Goal: Obtain resource: Obtain resource

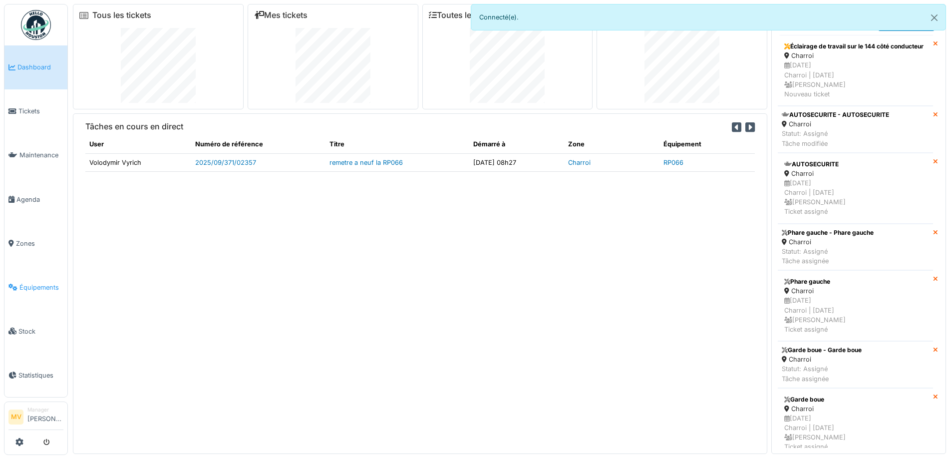
click at [31, 288] on span "Équipements" at bounding box center [41, 287] width 44 height 9
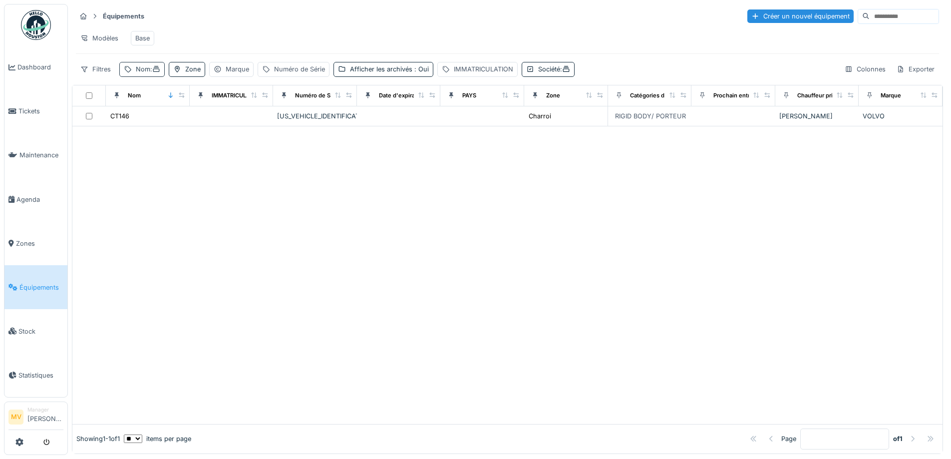
click at [148, 74] on div "Nom :" at bounding box center [148, 68] width 24 height 9
click at [172, 124] on input "*****" at bounding box center [173, 124] width 99 height 21
type input "*"
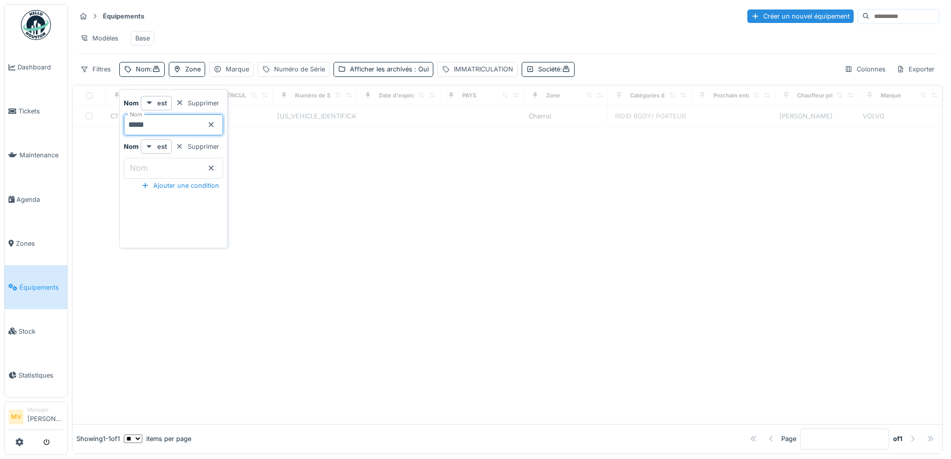
type input "*****"
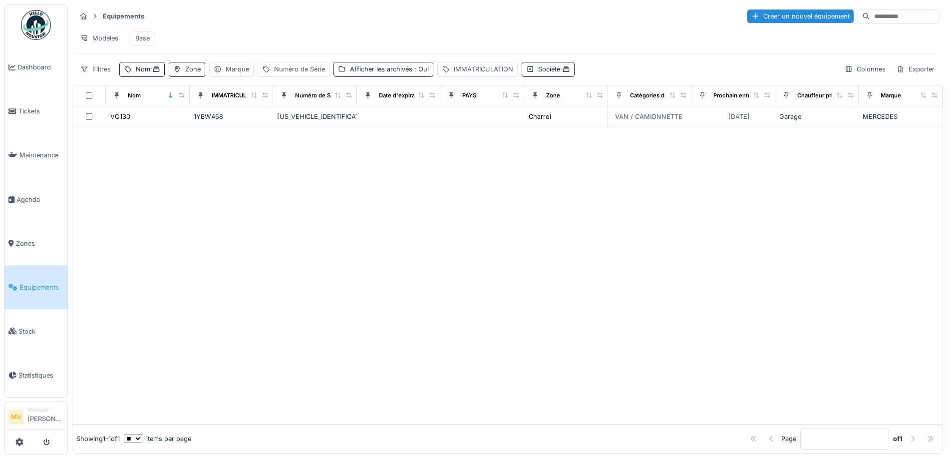
click at [546, 224] on div at bounding box center [507, 275] width 870 height 296
click at [136, 74] on div "Nom :" at bounding box center [148, 68] width 24 height 9
click at [169, 118] on input "*****" at bounding box center [173, 124] width 99 height 21
type input "****"
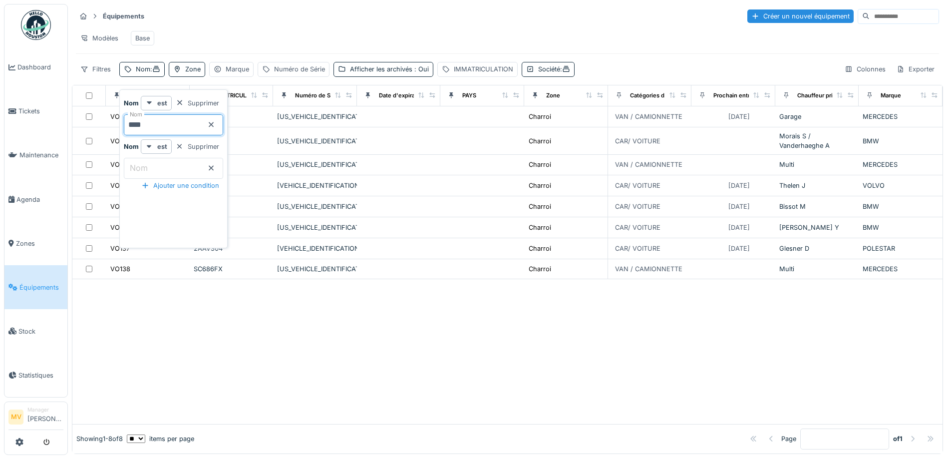
click at [463, 356] on div at bounding box center [507, 351] width 870 height 144
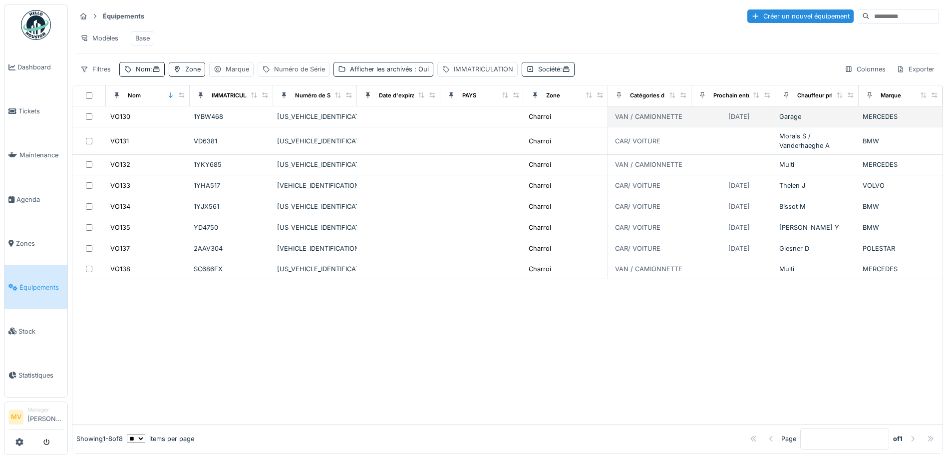
click at [326, 121] on div "[US_VEHICLE_IDENTIFICATION_NUMBER]" at bounding box center [315, 116] width 76 height 9
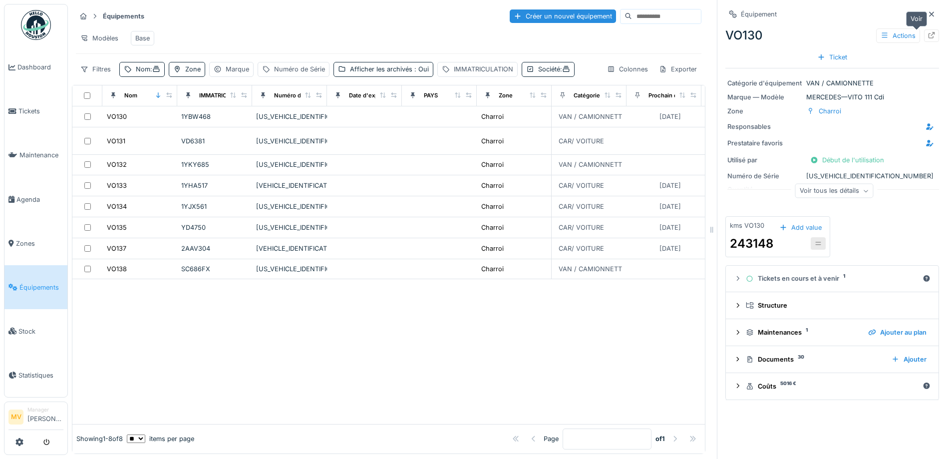
click at [927, 34] on icon at bounding box center [931, 35] width 8 height 6
click at [17, 442] on icon at bounding box center [19, 442] width 8 height 8
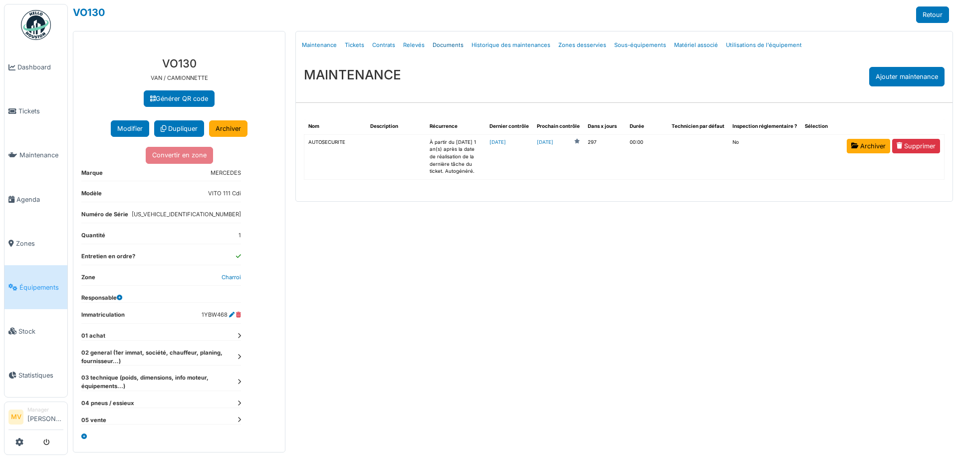
click at [443, 45] on link "Documents" at bounding box center [448, 44] width 39 height 23
select select "***"
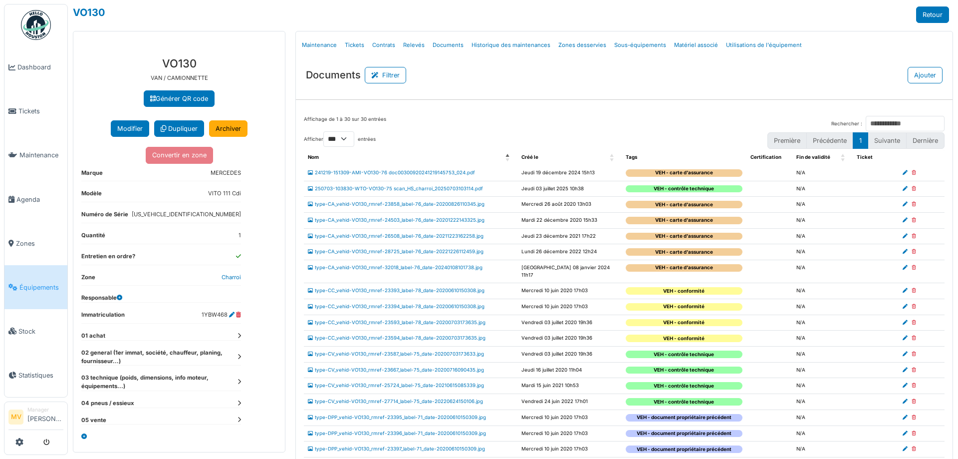
scroll to position [214, 0]
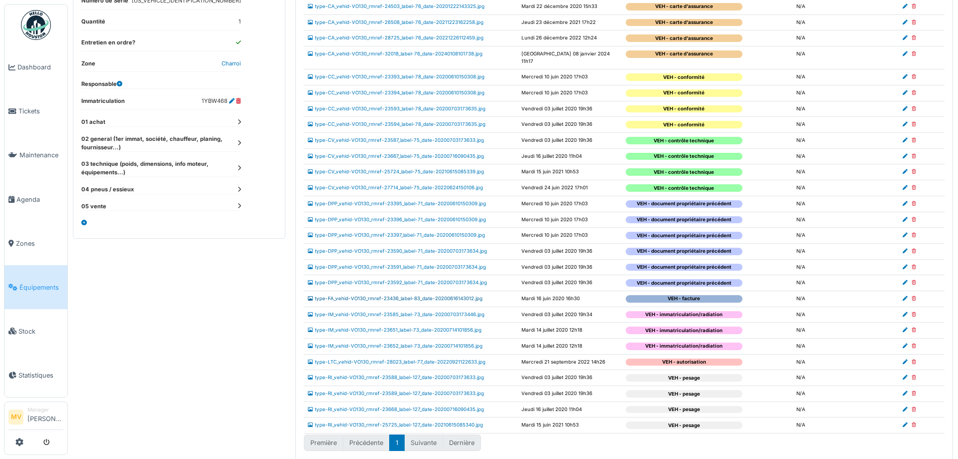
click at [465, 295] on link "type-FA_vehid-VO130_rmref-23436_label-83_date-20200616143012.jpg" at bounding box center [395, 297] width 175 height 5
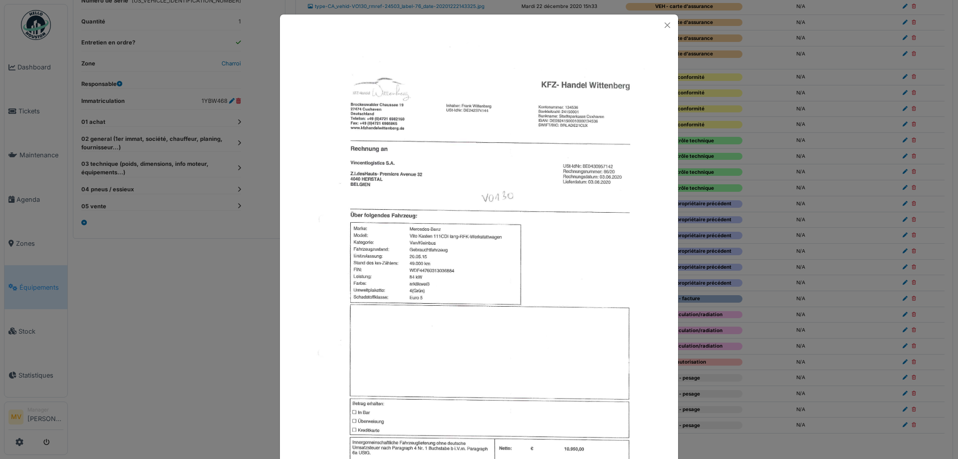
scroll to position [106, 0]
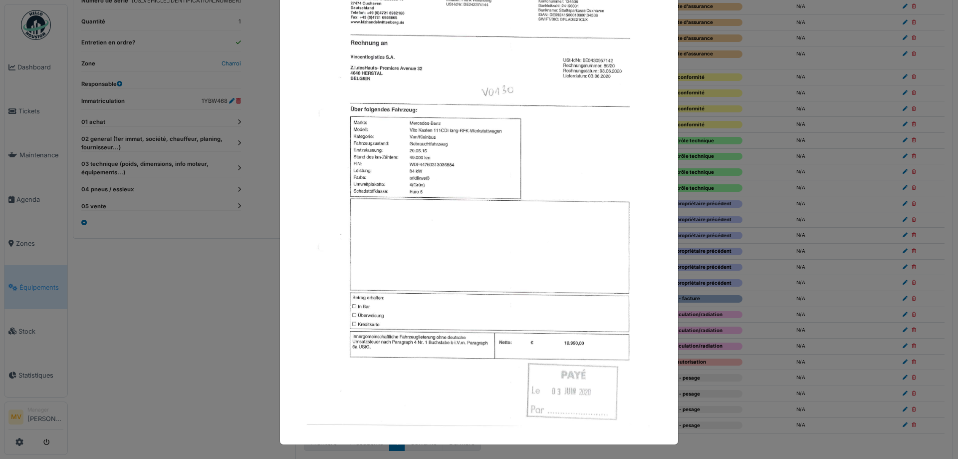
click at [717, 208] on div at bounding box center [479, 229] width 958 height 459
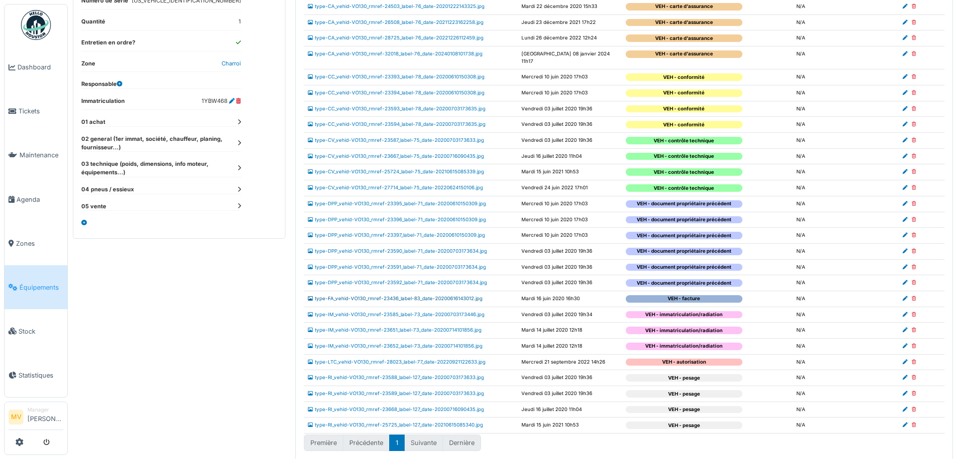
click at [411, 295] on link "type-FA_vehid-VO130_rmref-23436_label-83_date-20200616143012.jpg" at bounding box center [395, 297] width 175 height 5
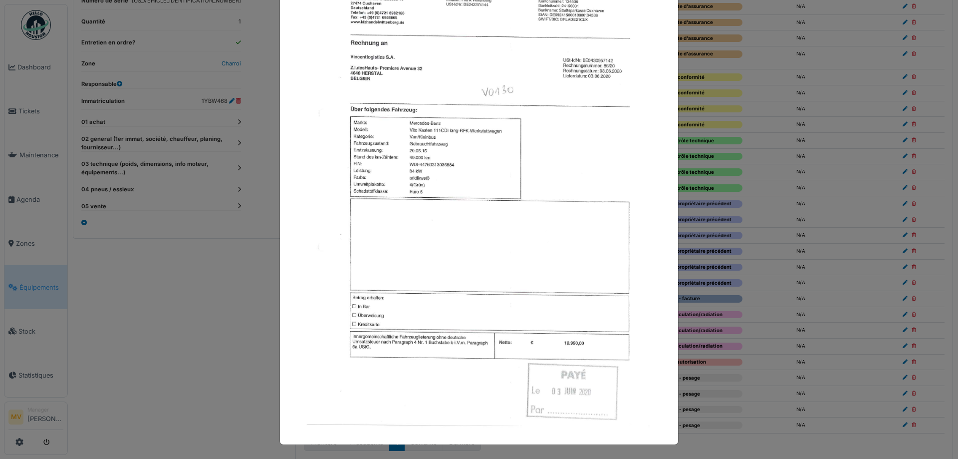
scroll to position [0, 0]
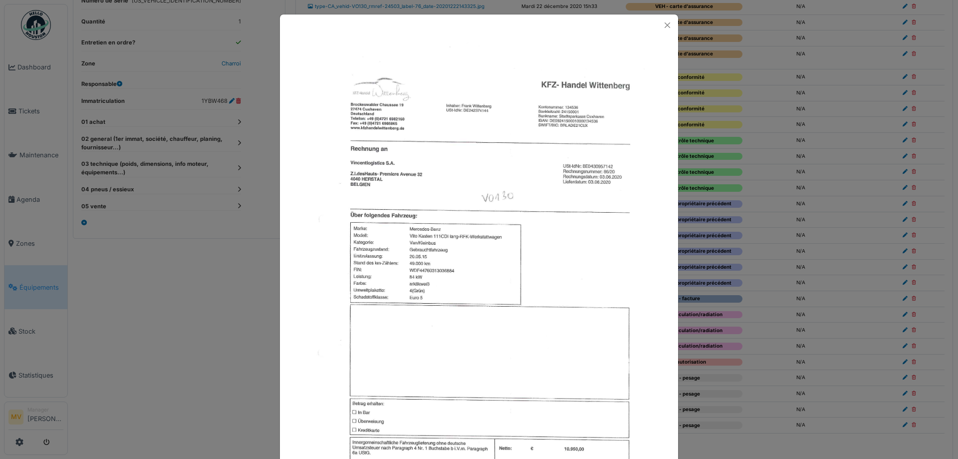
click at [761, 160] on div at bounding box center [479, 229] width 958 height 459
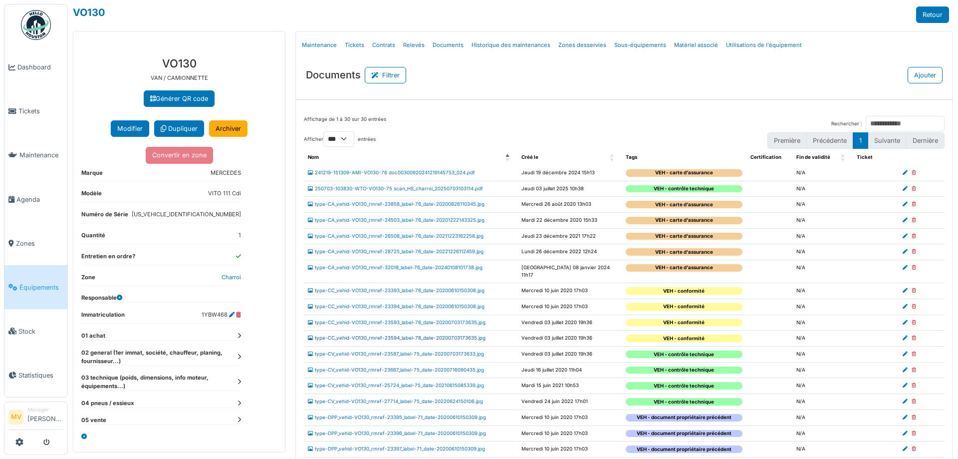
click at [469, 335] on link "type-CC_vehid-VO130_rmref-23594_label-78_date-20200703173635.jpg" at bounding box center [397, 337] width 178 height 5
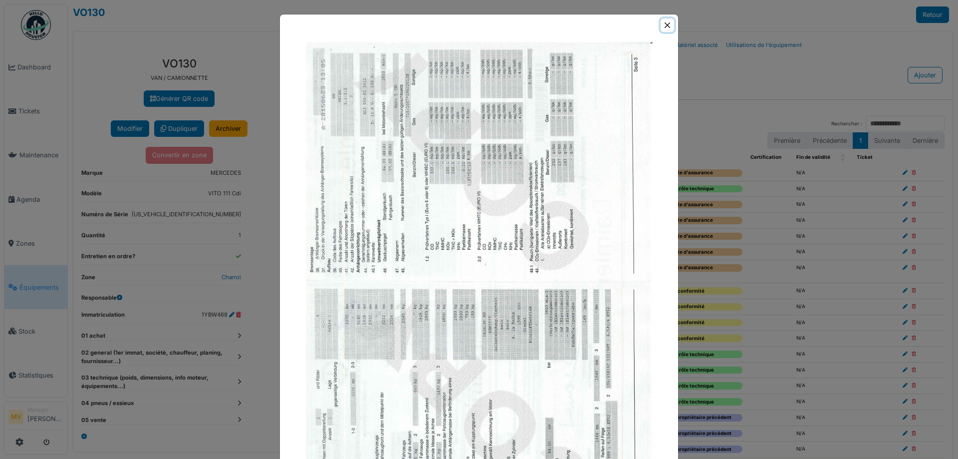
click at [666, 22] on button "Close" at bounding box center [667, 24] width 13 height 13
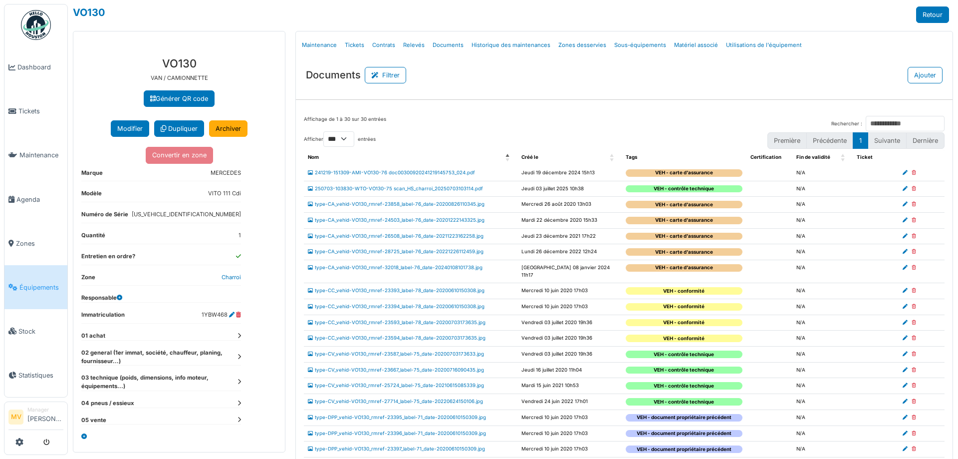
scroll to position [214, 0]
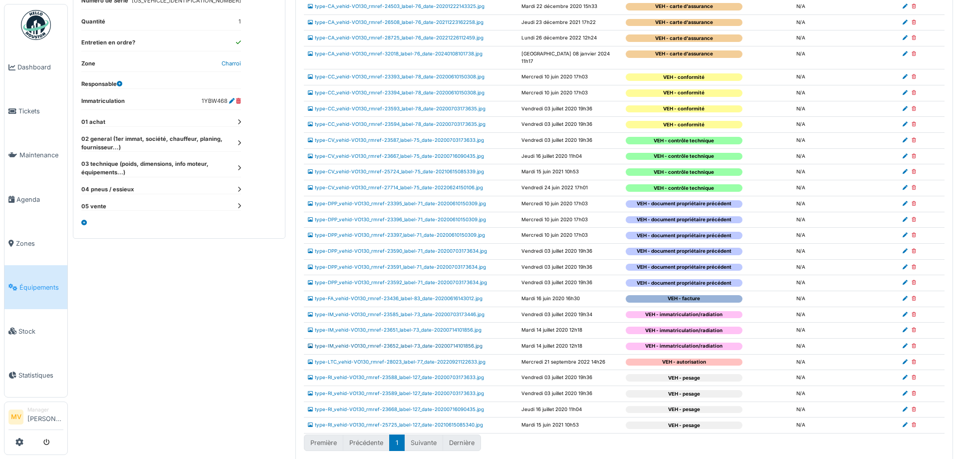
click at [464, 343] on link "type-IM_vehid-VO130_rmref-23652_label-73_date-20200714101856.jpg" at bounding box center [395, 345] width 175 height 5
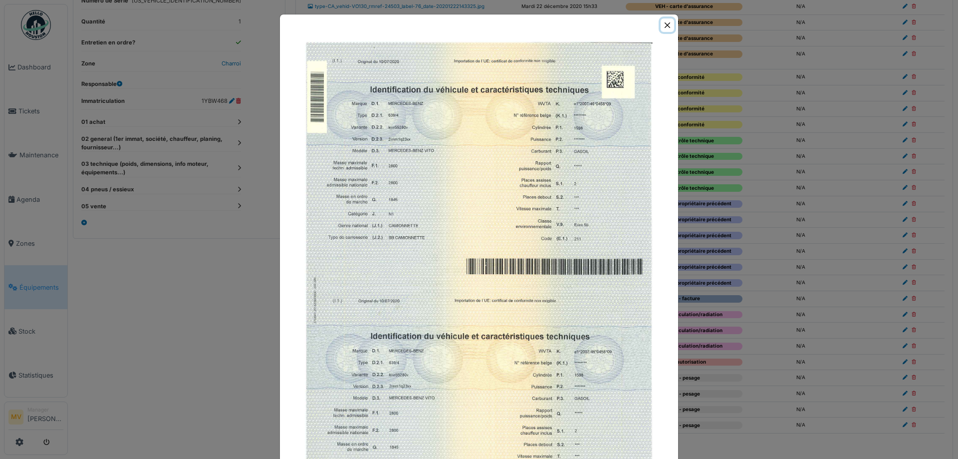
drag, startPoint x: 663, startPoint y: 25, endPoint x: 655, endPoint y: 43, distance: 20.1
click at [664, 27] on button "Close" at bounding box center [667, 24] width 13 height 13
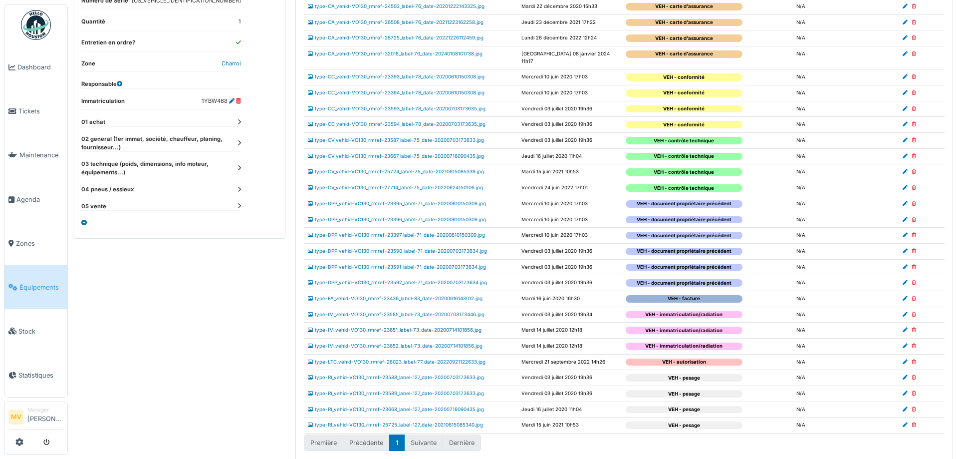
click at [468, 327] on link "type-IM_vehid-VO130_rmref-23651_label-73_date-20200714101856.jpg" at bounding box center [395, 329] width 174 height 5
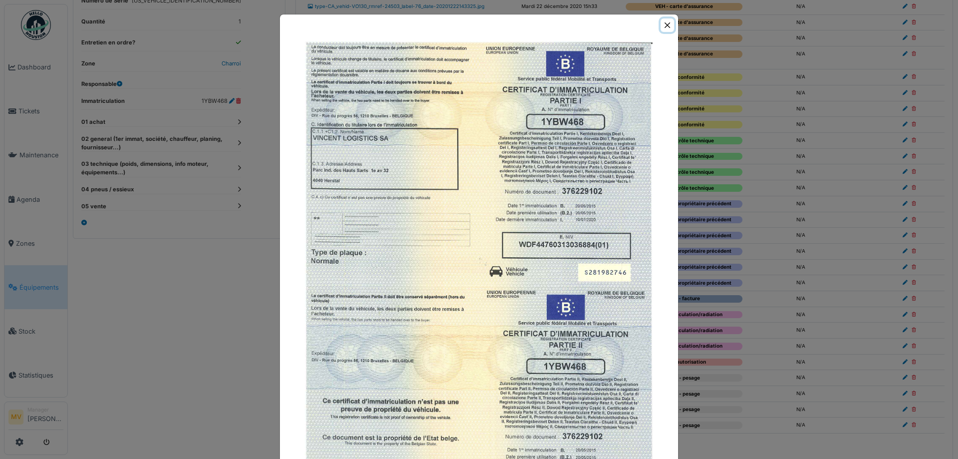
click at [668, 25] on button "Close" at bounding box center [667, 24] width 13 height 13
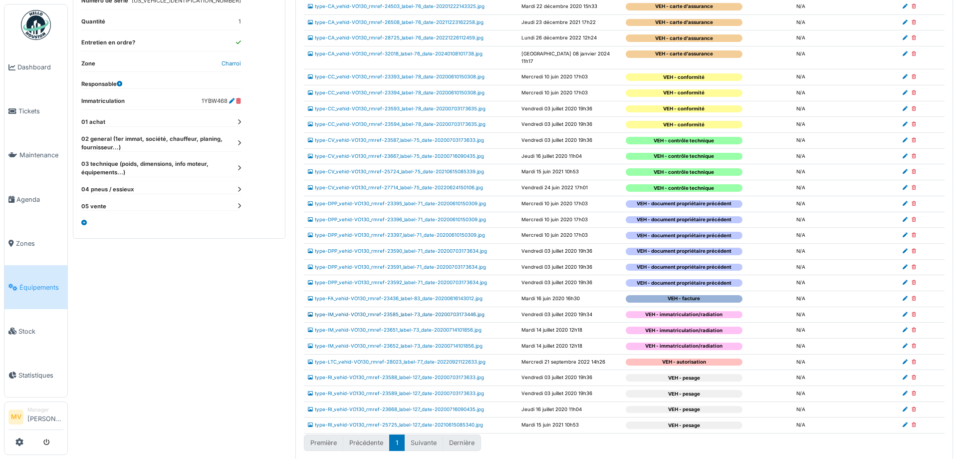
click at [477, 311] on link "type-IM_vehid-VO130_rmref-23585_label-73_date-20200703173446.jpg" at bounding box center [396, 313] width 177 height 5
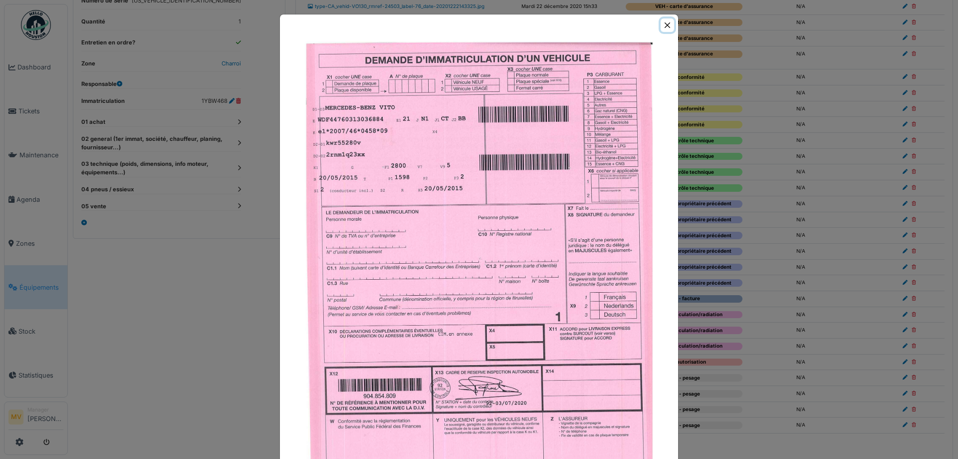
click at [663, 22] on button "Close" at bounding box center [667, 24] width 13 height 13
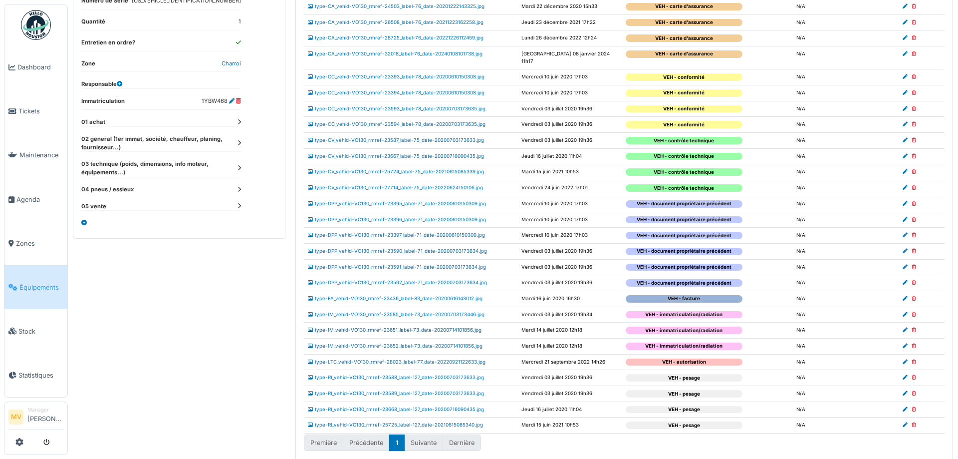
click at [407, 327] on link "type-IM_vehid-VO130_rmref-23651_label-73_date-20200714101856.jpg" at bounding box center [395, 329] width 174 height 5
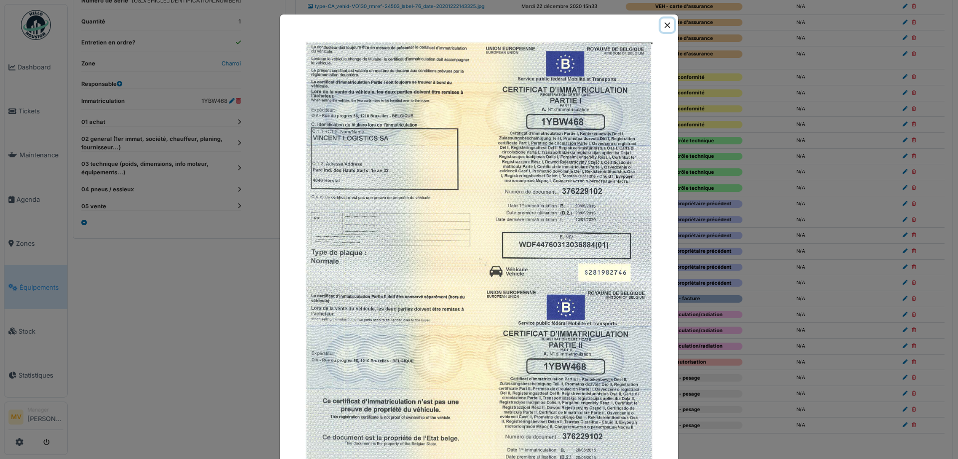
click at [664, 23] on button "Close" at bounding box center [667, 24] width 13 height 13
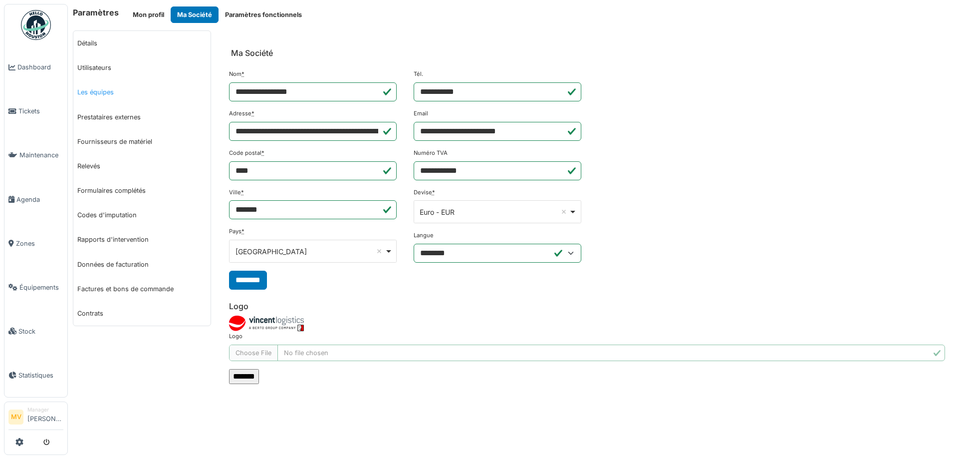
click at [92, 92] on link "Les équipes" at bounding box center [141, 92] width 137 height 24
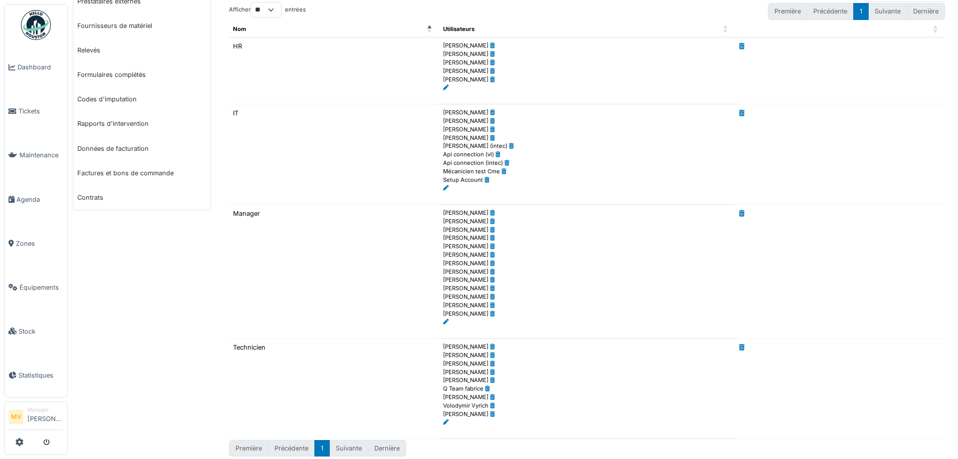
scroll to position [134, 0]
